Goal: Check status: Check status

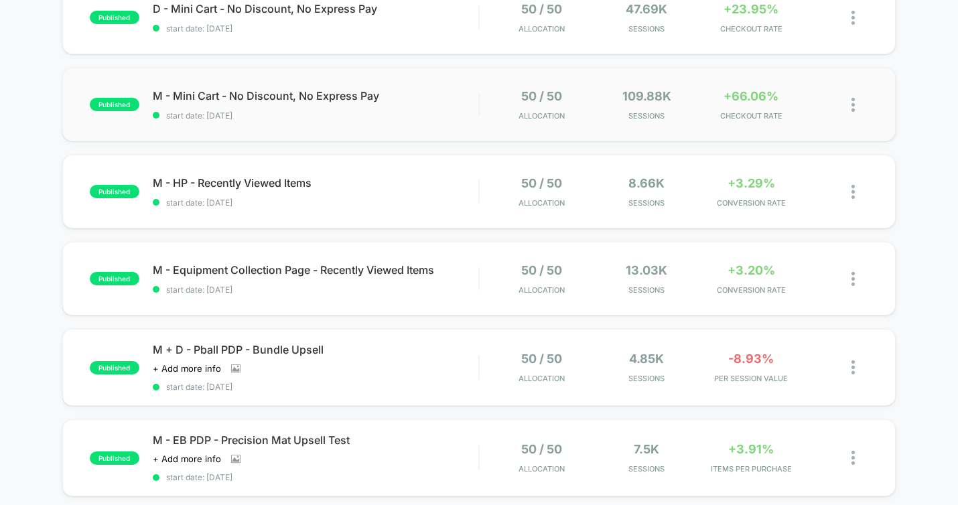
scroll to position [173, 0]
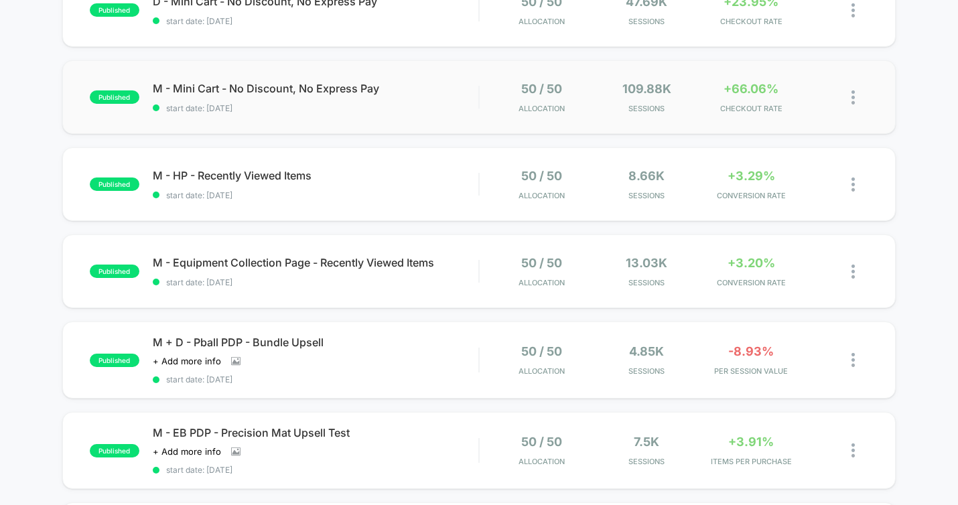
click at [447, 121] on div "published M - Mini Cart - No Discount, No Express Pay start date: [DATE] 50 / 5…" at bounding box center [478, 97] width 833 height 74
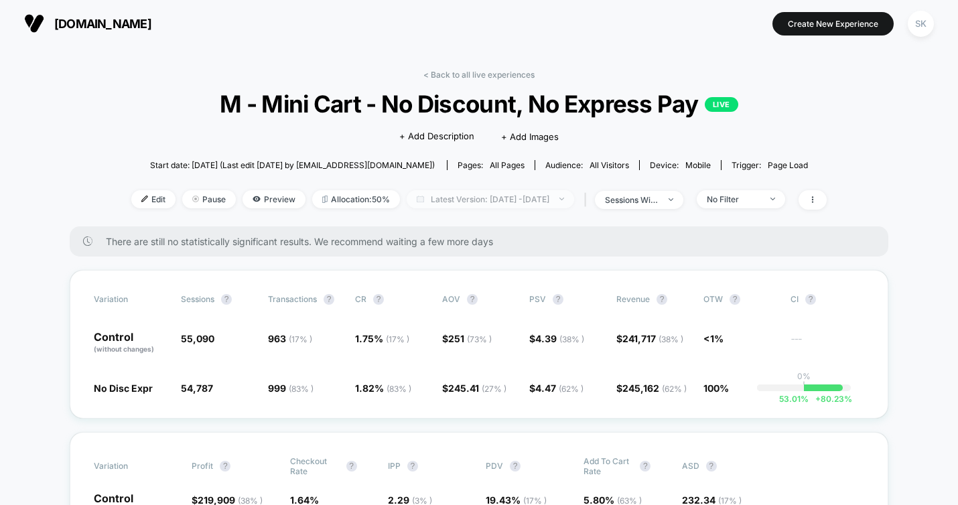
click at [474, 202] on span "Latest Version: [DATE] - [DATE]" at bounding box center [490, 199] width 167 height 18
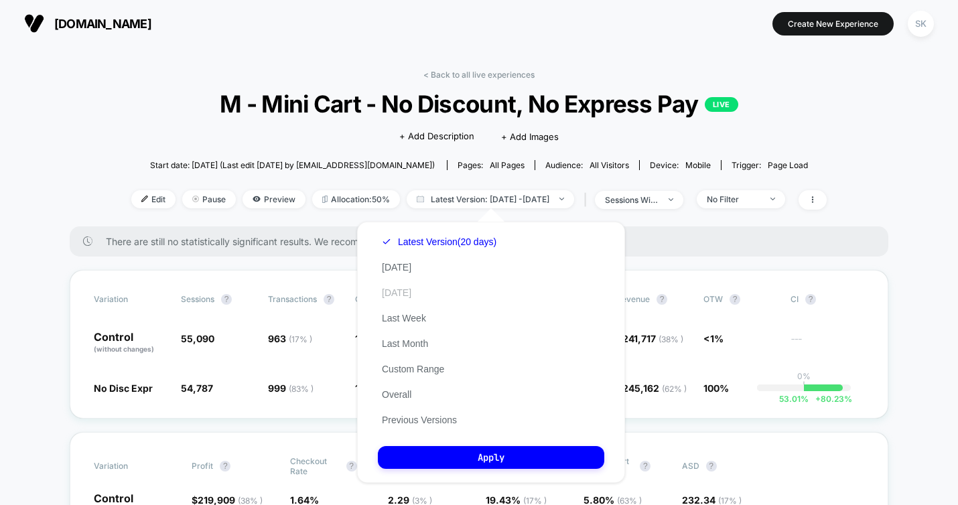
click at [415, 291] on button "[DATE]" at bounding box center [397, 293] width 38 height 12
click at [502, 462] on button "Apply" at bounding box center [491, 457] width 226 height 23
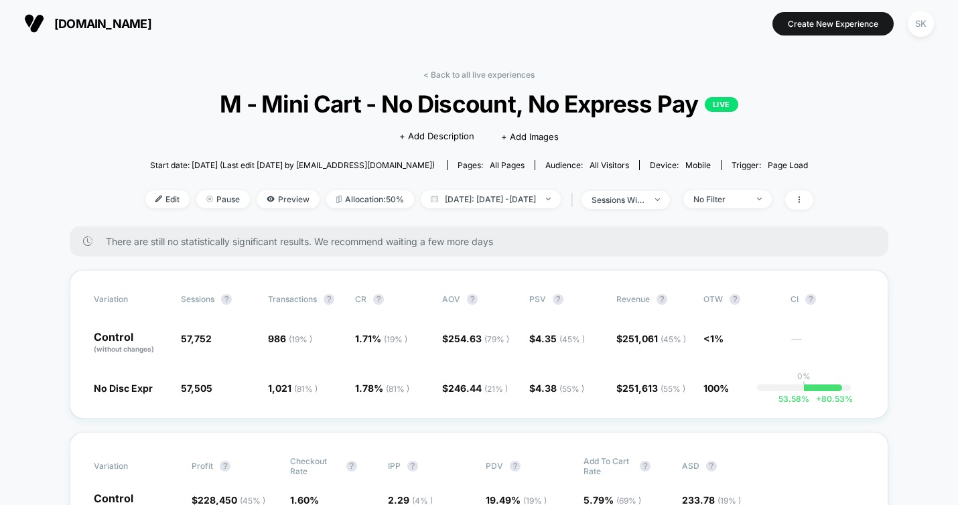
click at [483, 80] on div "< Back to all live experiences M - Mini Cart - No Discount, No Express Pay LIVE…" at bounding box center [479, 148] width 668 height 157
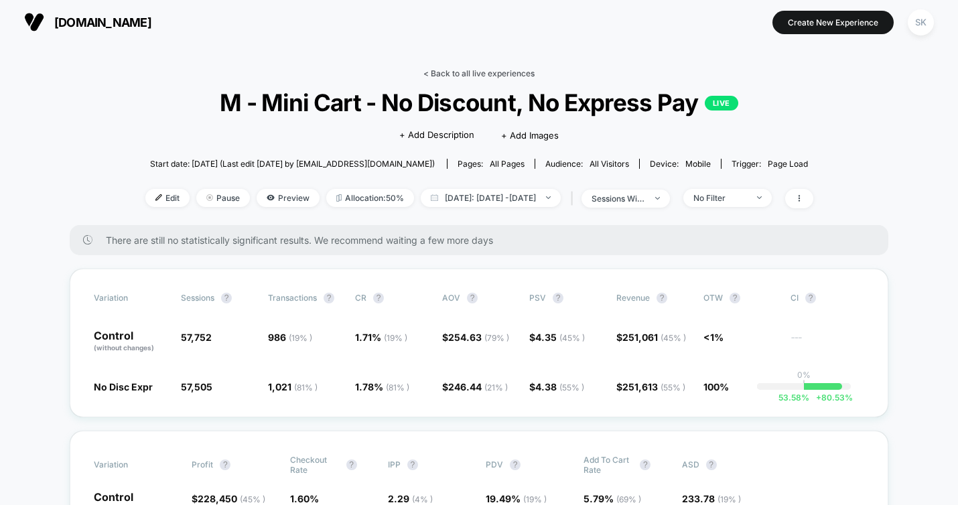
click at [484, 75] on link "< Back to all live experiences" at bounding box center [478, 73] width 111 height 10
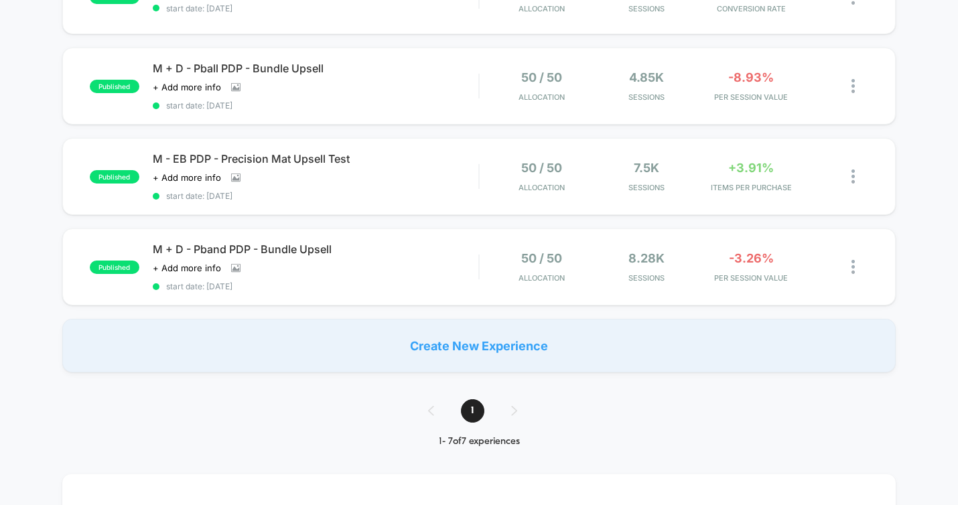
scroll to position [447, 0]
